Goal: Task Accomplishment & Management: Manage account settings

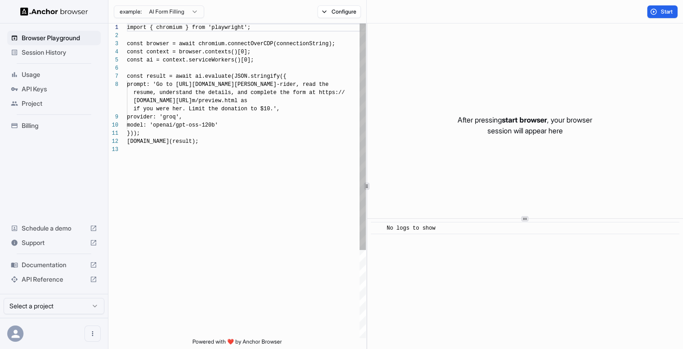
scroll to position [57, 0]
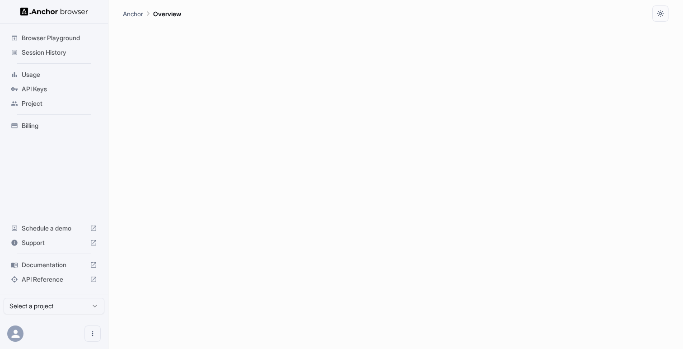
click at [44, 91] on span "API Keys" at bounding box center [59, 88] width 75 height 9
click at [350, 63] on p "No projects found. Create a project first to manage API keys." at bounding box center [396, 61] width 170 height 9
click at [46, 104] on span "Project" at bounding box center [59, 103] width 75 height 9
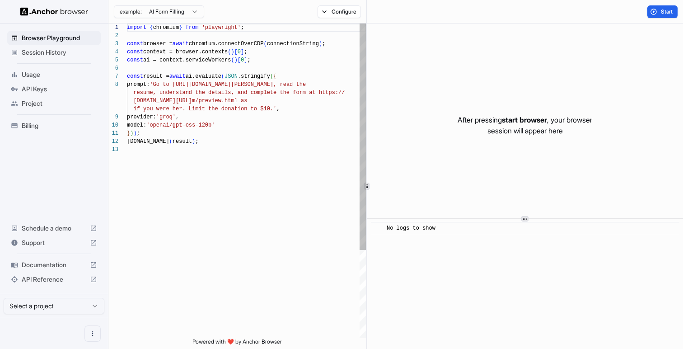
scroll to position [57, 0]
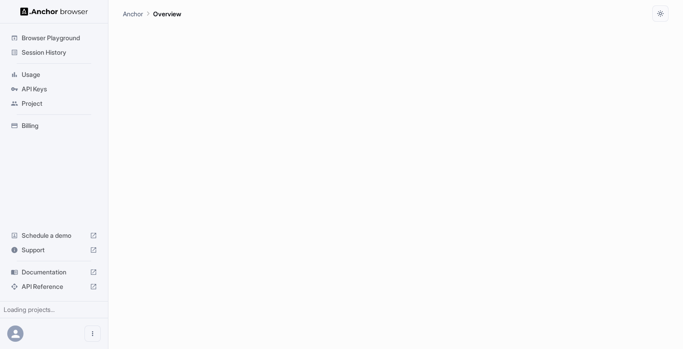
click at [47, 103] on span "Project" at bounding box center [59, 103] width 75 height 9
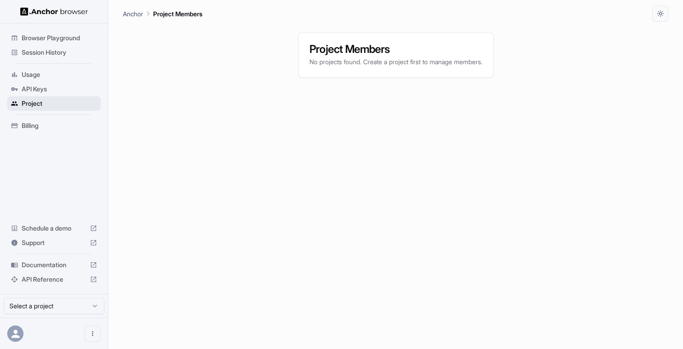
click at [32, 105] on span "Project" at bounding box center [59, 103] width 75 height 9
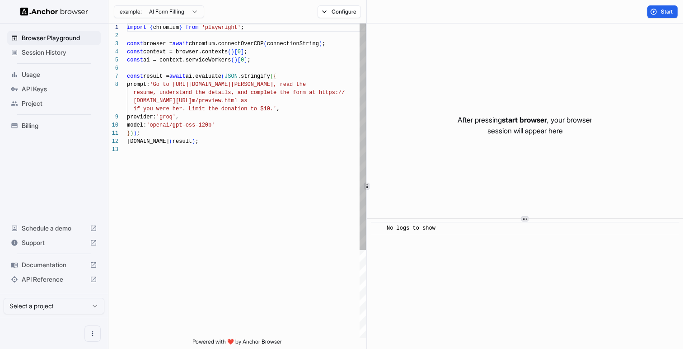
scroll to position [57, 0]
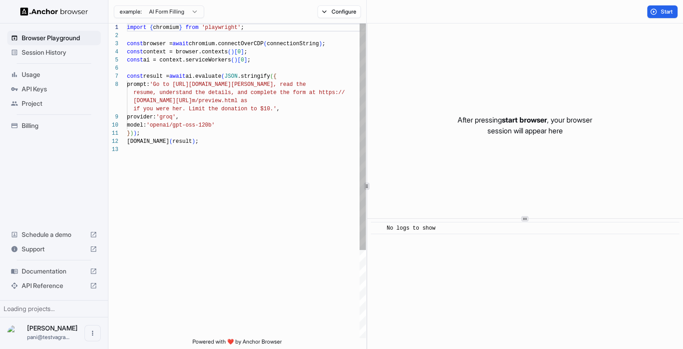
click at [41, 308] on div "Loading projects..." at bounding box center [54, 308] width 101 height 9
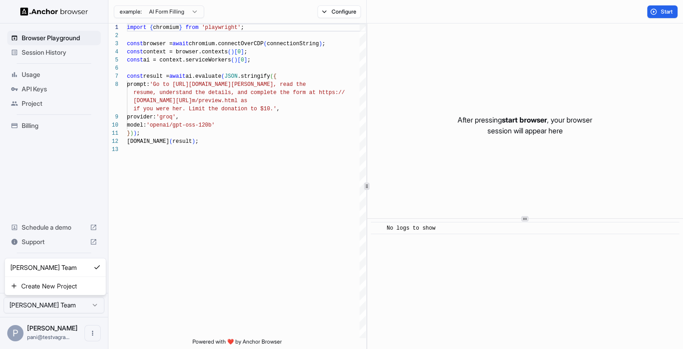
click at [66, 306] on html "Browser Playground Session History Usage API Keys Project Billing Schedule a de…" at bounding box center [341, 174] width 683 height 349
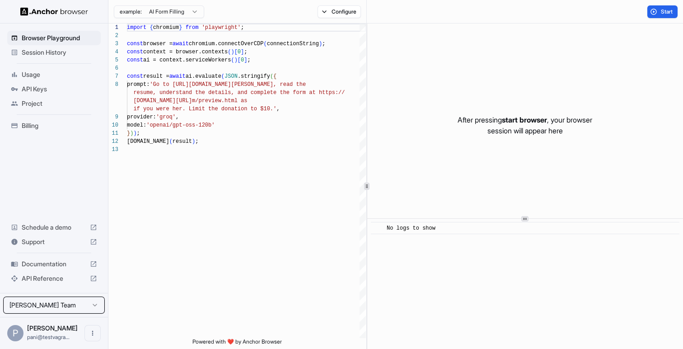
click at [66, 306] on html "Browser Playground Session History Usage API Keys Project Billing Schedule a de…" at bounding box center [341, 174] width 683 height 349
click at [39, 103] on span "Project" at bounding box center [59, 103] width 75 height 9
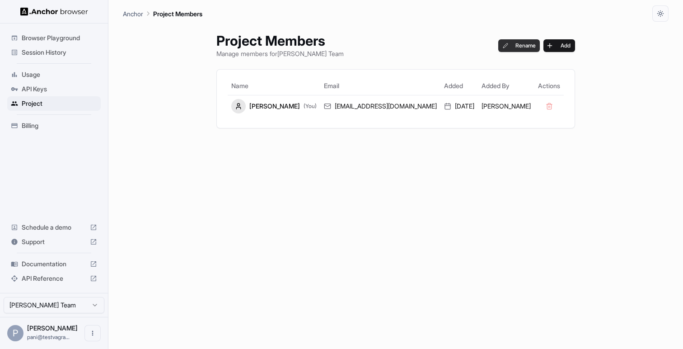
click at [498, 44] on button "Rename" at bounding box center [519, 45] width 42 height 13
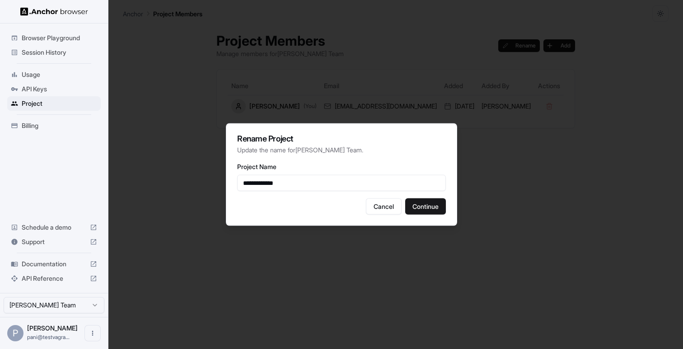
type input "**********"
click at [428, 209] on button "Continue" at bounding box center [425, 206] width 41 height 16
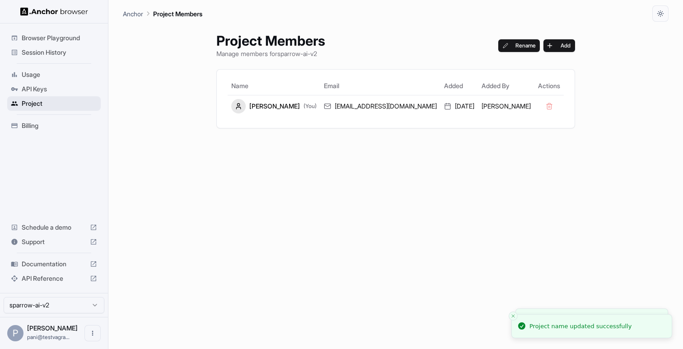
click at [26, 98] on div "Project" at bounding box center [53, 103] width 93 height 14
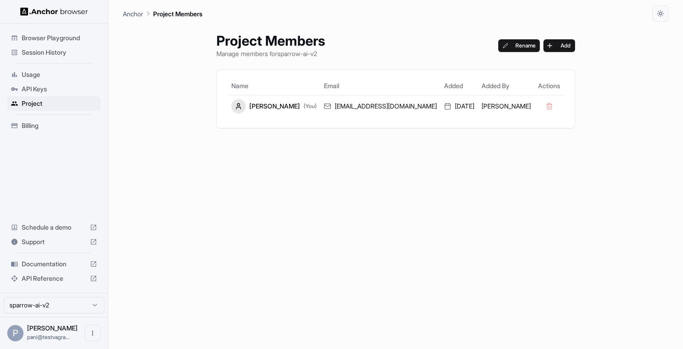
click at [59, 40] on span "Browser Playground" at bounding box center [59, 37] width 75 height 9
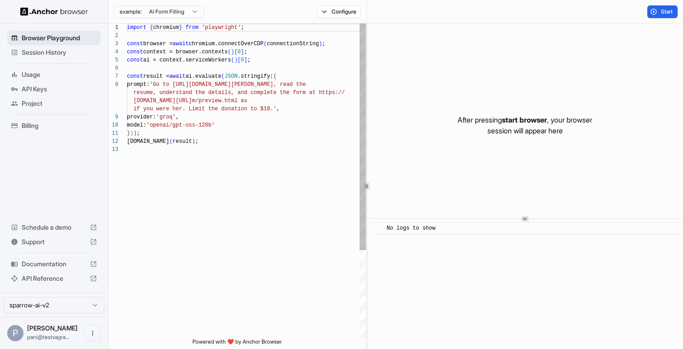
scroll to position [57, 0]
click at [57, 53] on span "Session History" at bounding box center [59, 52] width 75 height 9
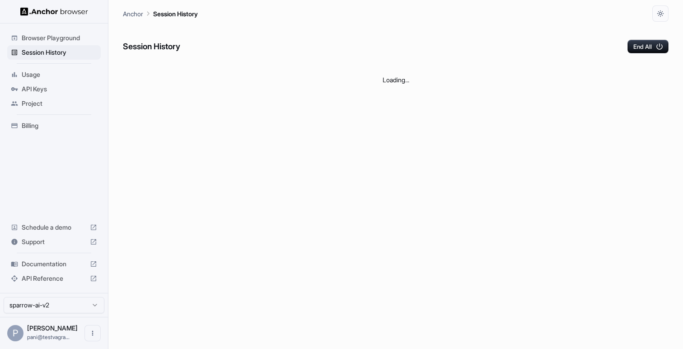
click at [37, 75] on span "Usage" at bounding box center [59, 74] width 75 height 9
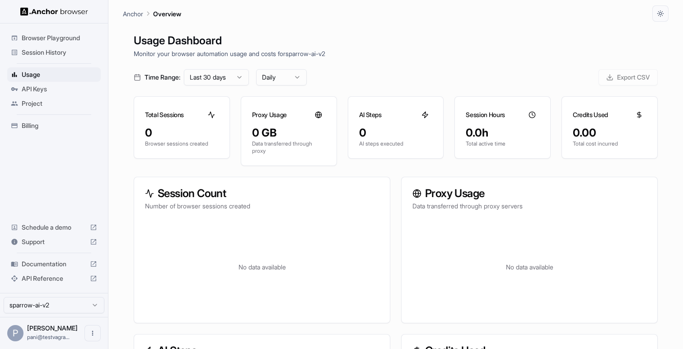
click at [36, 90] on span "API Keys" at bounding box center [59, 88] width 75 height 9
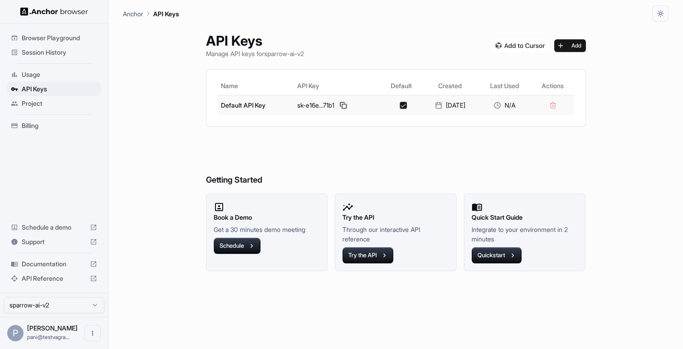
click at [338, 106] on button at bounding box center [343, 105] width 11 height 11
